Goal: Find specific page/section: Find specific page/section

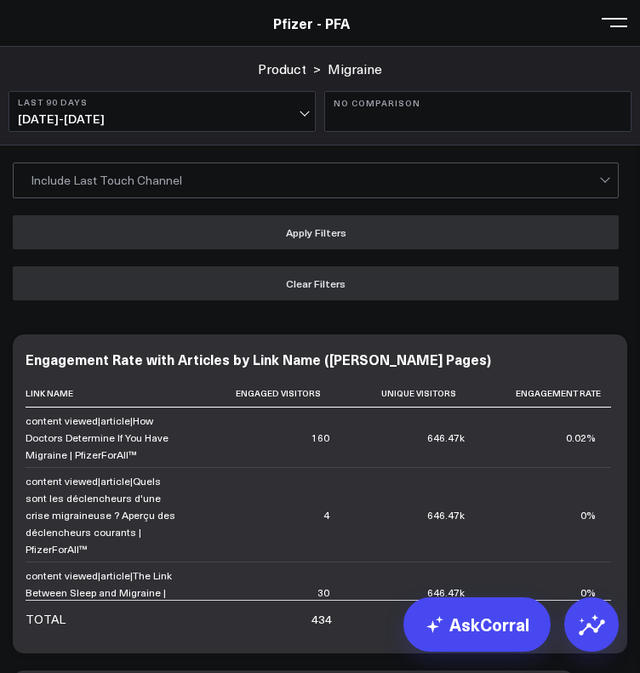
click at [369, 123] on button "No Comparison" at bounding box center [477, 111] width 307 height 41
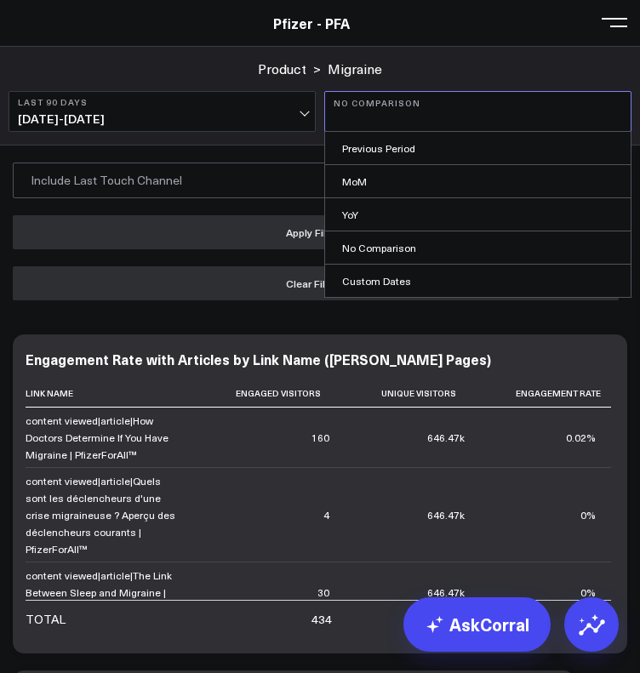
click at [282, 114] on span "[DATE] - [DATE]" at bounding box center [162, 119] width 288 height 14
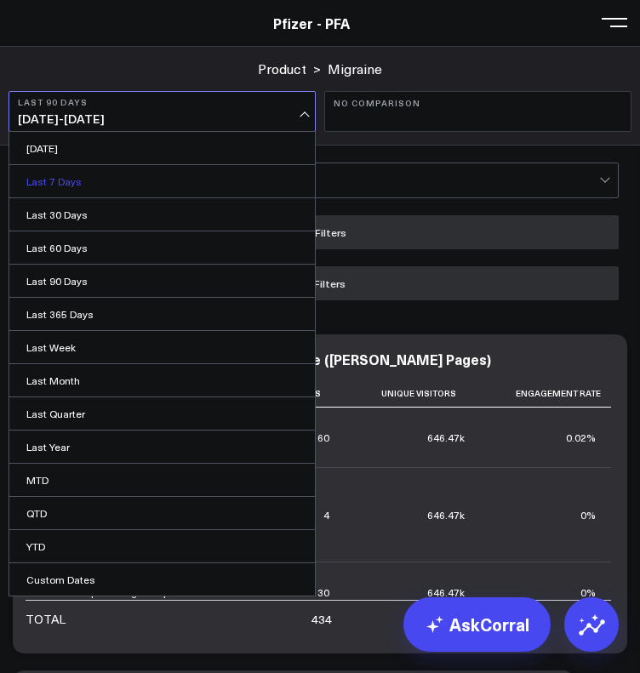
click at [83, 187] on link "Last 7 Days" at bounding box center [162, 181] width 306 height 32
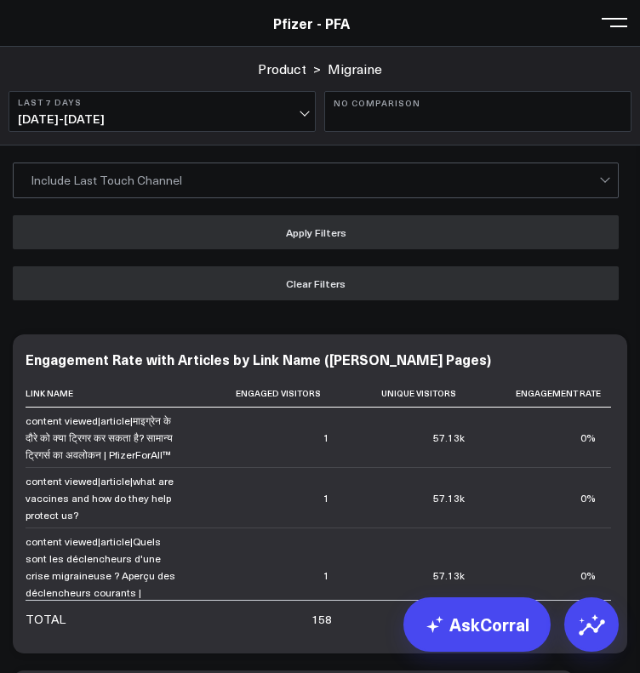
click at [288, 71] on link "Product" at bounding box center [282, 69] width 49 height 19
click at [616, 23] on span at bounding box center [615, 22] width 26 height 2
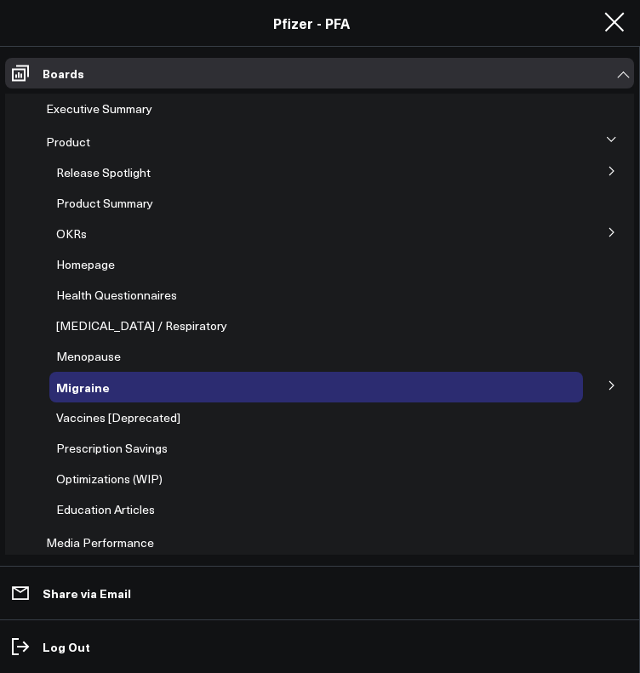
click at [111, 171] on span "Release Spotlight" at bounding box center [103, 172] width 94 height 16
click at [597, 174] on button at bounding box center [612, 170] width 44 height 26
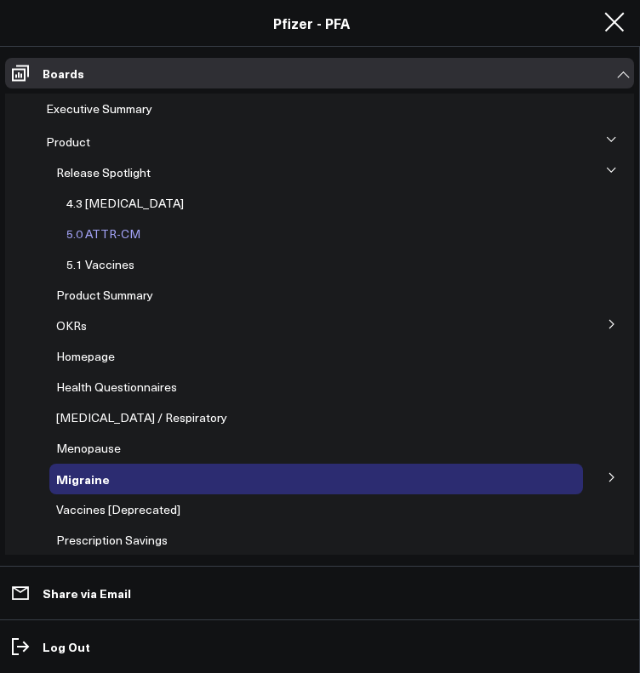
click at [117, 233] on span "5.0 ATTR-CM" at bounding box center [103, 234] width 74 height 16
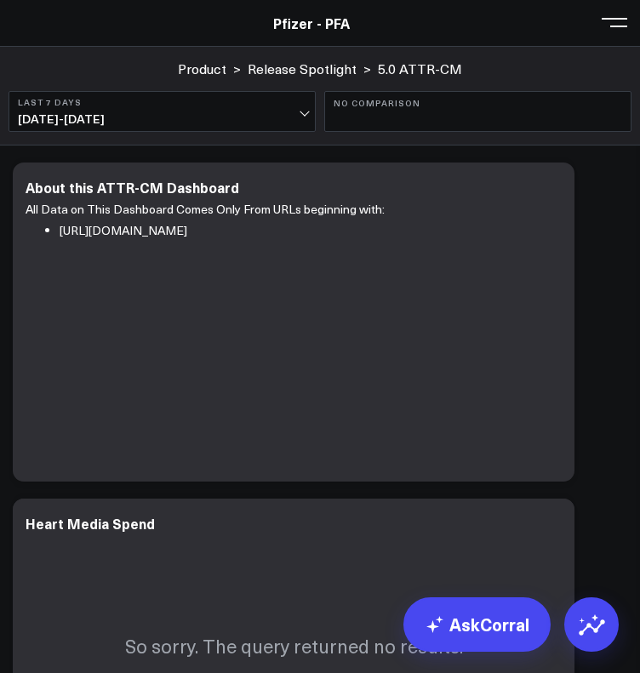
click at [184, 108] on button "Last 7 Days [DATE] - [DATE]" at bounding box center [162, 111] width 307 height 41
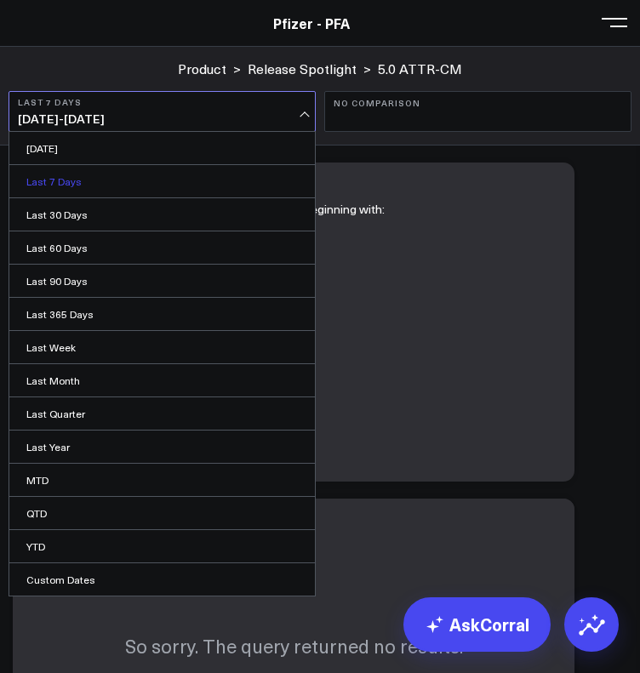
click at [112, 191] on link "Last 7 Days" at bounding box center [162, 181] width 306 height 32
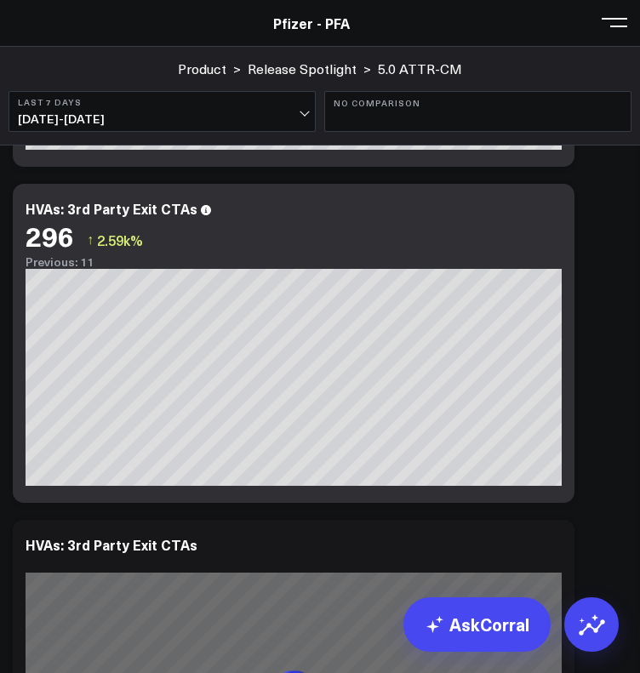
scroll to position [8961, 0]
